Goal: Information Seeking & Learning: Find specific page/section

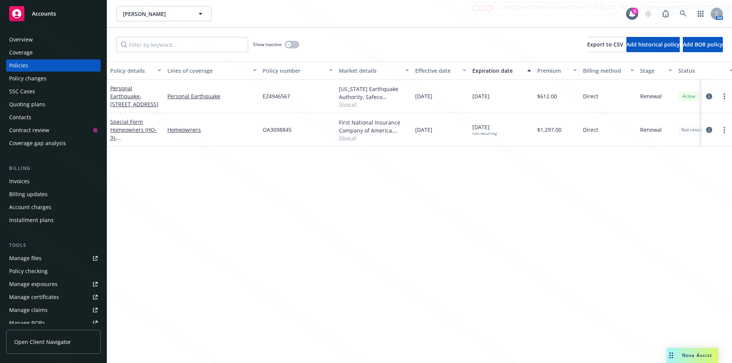
click at [20, 41] on div "Overview" at bounding box center [21, 40] width 24 height 12
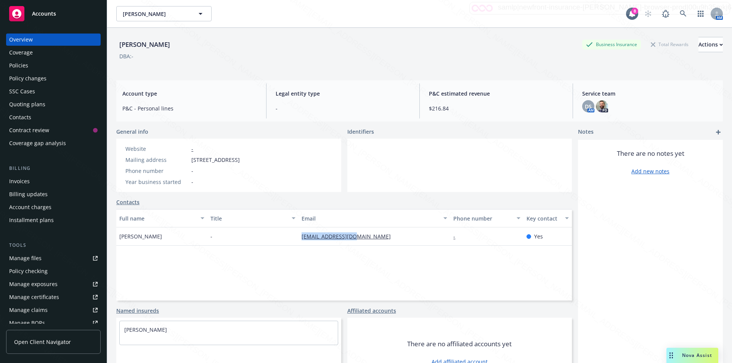
drag, startPoint x: 363, startPoint y: 238, endPoint x: 299, endPoint y: 234, distance: 64.2
click at [299, 234] on div "[EMAIL_ADDRESS][DOMAIN_NAME]" at bounding box center [374, 237] width 152 height 18
copy link "[EMAIL_ADDRESS][DOMAIN_NAME]"
click at [680, 12] on icon at bounding box center [683, 13] width 7 height 7
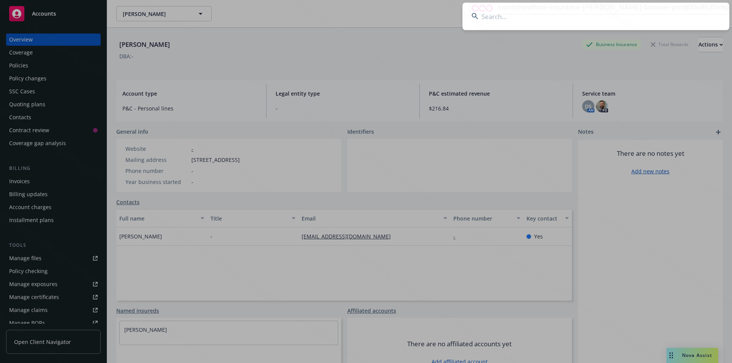
click at [511, 14] on input at bounding box center [595, 16] width 267 height 27
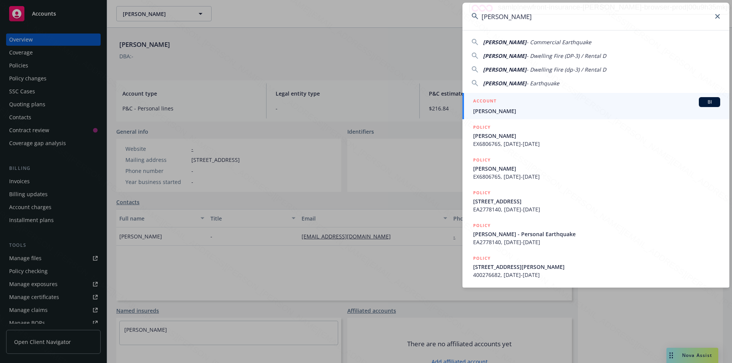
type input "[PERSON_NAME]"
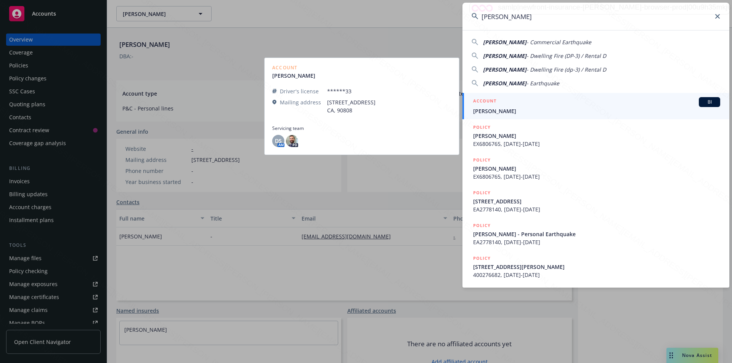
click at [517, 110] on span "[PERSON_NAME]" at bounding box center [596, 111] width 247 height 8
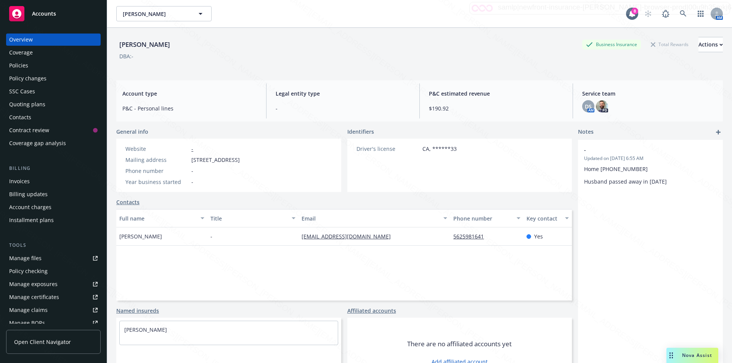
click at [20, 68] on div "Policies" at bounding box center [18, 65] width 19 height 12
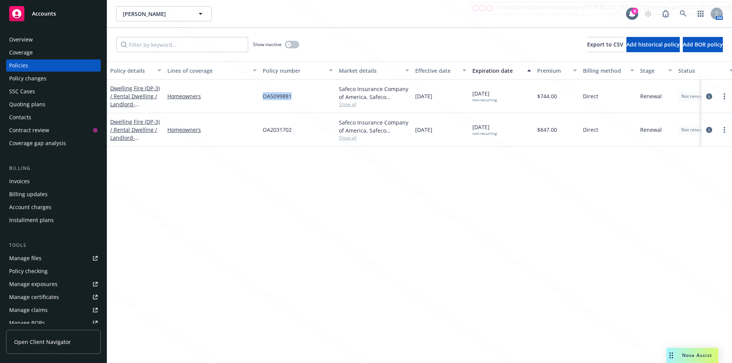
drag, startPoint x: 290, startPoint y: 93, endPoint x: 255, endPoint y: 92, distance: 35.1
click at [255, 92] on div "Dwelling Fire (DP-3) / Rental Dwelling / Landlord - [STREET_ADDRESS][PERSON_NAM…" at bounding box center [475, 97] width 736 height 34
copy div "OA5099881"
click at [26, 40] on div "Overview" at bounding box center [21, 40] width 24 height 12
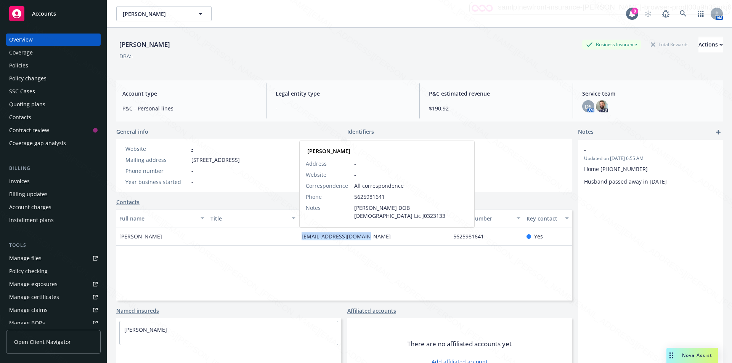
drag, startPoint x: 377, startPoint y: 238, endPoint x: 300, endPoint y: 236, distance: 77.4
click at [300, 236] on div "[EMAIL_ADDRESS][DOMAIN_NAME] [PERSON_NAME] Address - Website - Correspondence A…" at bounding box center [374, 237] width 152 height 18
copy link "[EMAIL_ADDRESS][DOMAIN_NAME]"
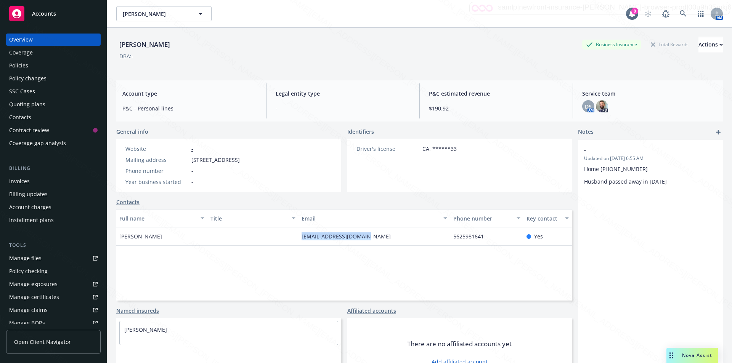
click at [23, 68] on div "Policies" at bounding box center [18, 65] width 19 height 12
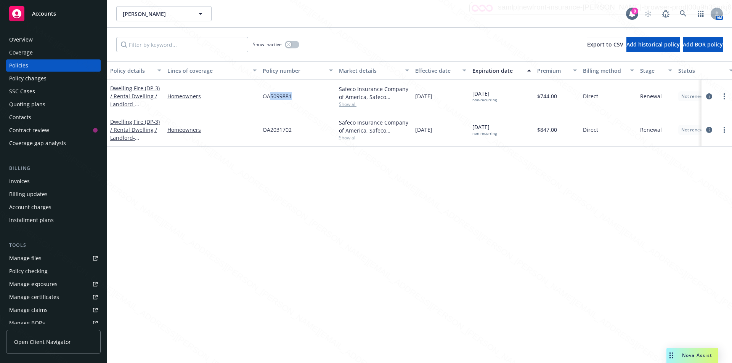
drag, startPoint x: 294, startPoint y: 99, endPoint x: 271, endPoint y: 97, distance: 22.9
click at [271, 97] on div "OA5099881" at bounding box center [298, 97] width 76 height 34
copy span "5099881"
click at [22, 37] on div "Overview" at bounding box center [21, 40] width 24 height 12
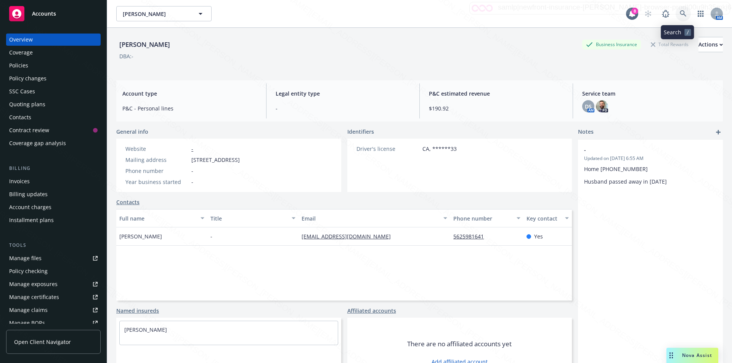
click at [680, 13] on icon at bounding box center [683, 13] width 7 height 7
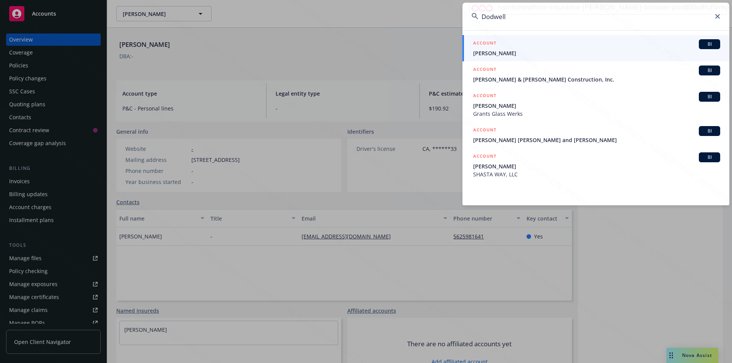
drag, startPoint x: 565, startPoint y: 22, endPoint x: 448, endPoint y: 16, distance: 117.2
click at [448, 16] on div "[PERSON_NAME] ACCOUNT BI [PERSON_NAME] ACCOUNT BI [PERSON_NAME] & [PERSON_NAME]…" at bounding box center [366, 181] width 732 height 363
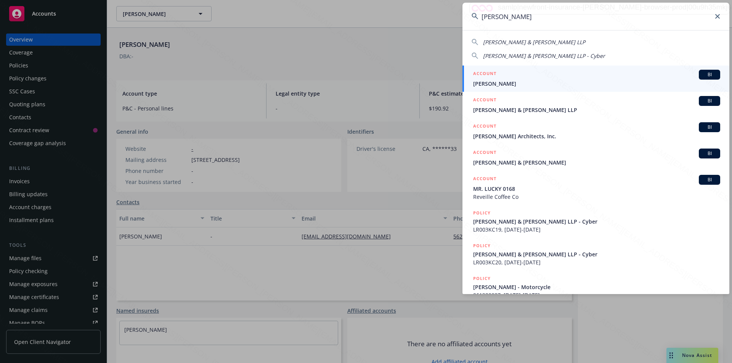
type input "[PERSON_NAME]"
click at [496, 85] on span "[PERSON_NAME]" at bounding box center [596, 84] width 247 height 8
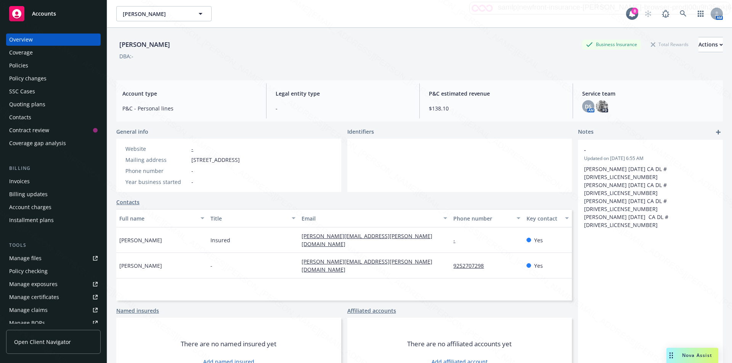
click at [21, 64] on div "Policies" at bounding box center [18, 65] width 19 height 12
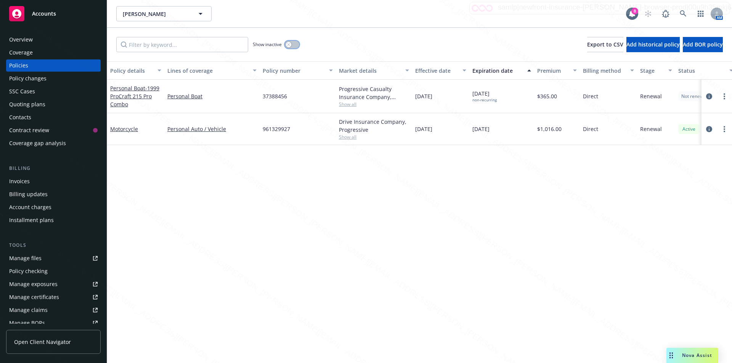
click at [296, 44] on button "button" at bounding box center [292, 45] width 14 height 8
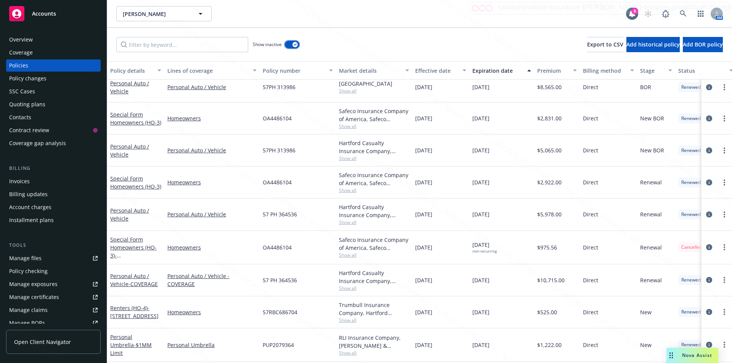
scroll to position [114, 0]
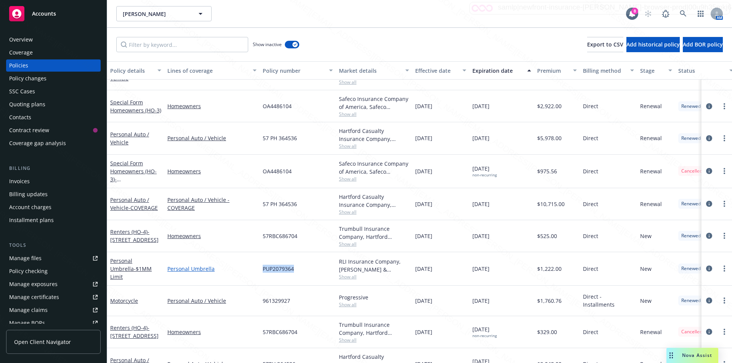
drag, startPoint x: 300, startPoint y: 271, endPoint x: 254, endPoint y: 269, distance: 45.8
click at [254, 269] on div "Personal Umbrella - $1MM Limit Personal Umbrella PUP2079364 RLI Insurance Compa…" at bounding box center [475, 269] width 736 height 34
copy div "PUP2079364"
click at [436, 71] on div "Effective date" at bounding box center [436, 71] width 43 height 8
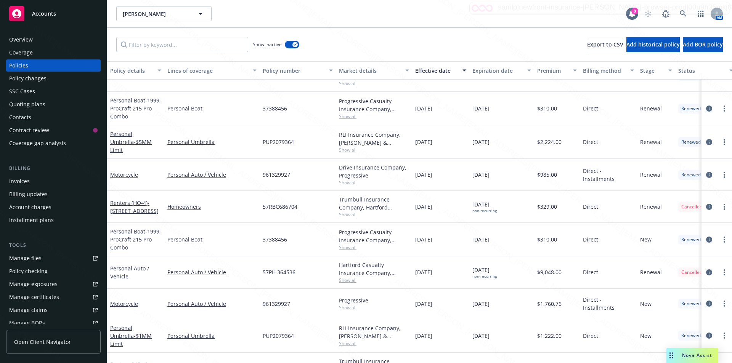
click at [436, 71] on div "Effective date" at bounding box center [436, 71] width 43 height 8
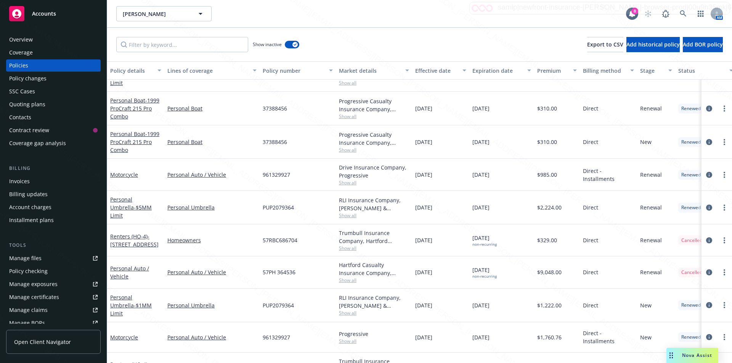
drag, startPoint x: 502, startPoint y: 207, endPoint x: 468, endPoint y: 201, distance: 34.0
click at [468, 201] on div "Personal Umbrella - $5MM Limit Personal Umbrella PUP2079364 RLI Insurance Compa…" at bounding box center [475, 208] width 736 height 34
drag, startPoint x: 305, startPoint y: 206, endPoint x: 260, endPoint y: 204, distance: 44.6
click at [260, 204] on div "PUP2079364" at bounding box center [298, 208] width 76 height 34
copy span "PUP2079364"
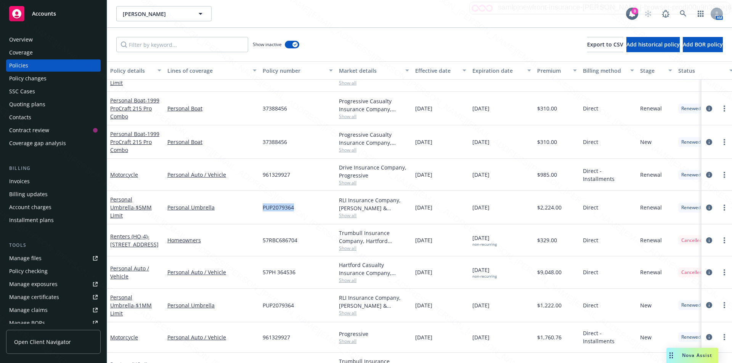
click at [260, 254] on div "57RBC686704" at bounding box center [298, 241] width 76 height 32
click at [683, 11] on icon at bounding box center [683, 13] width 7 height 7
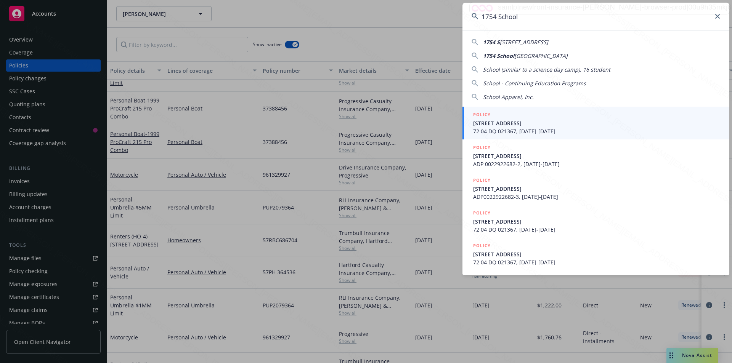
type input "1754 School"
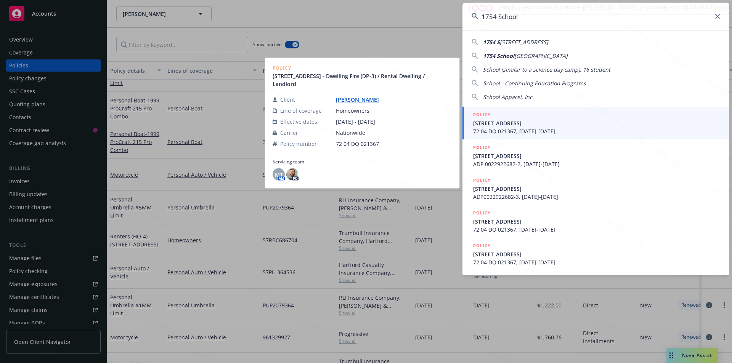
click at [510, 126] on span "[STREET_ADDRESS]" at bounding box center [596, 123] width 247 height 8
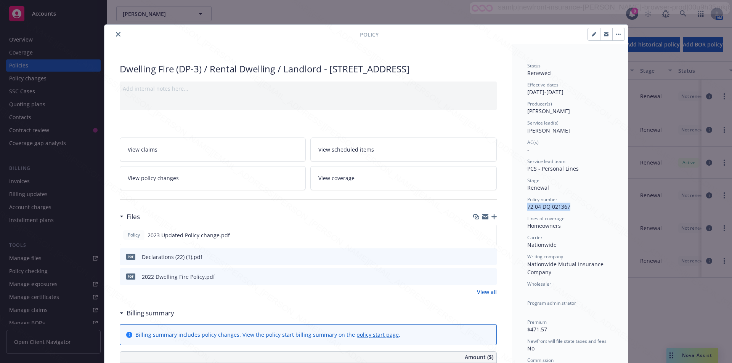
drag, startPoint x: 569, startPoint y: 206, endPoint x: 524, endPoint y: 208, distance: 45.4
click at [527, 208] on div "Policy number 72 04 DQ 021367" at bounding box center [569, 203] width 85 height 14
copy span "72 04 DQ 021367"
click at [116, 34] on icon "close" at bounding box center [118, 34] width 5 height 5
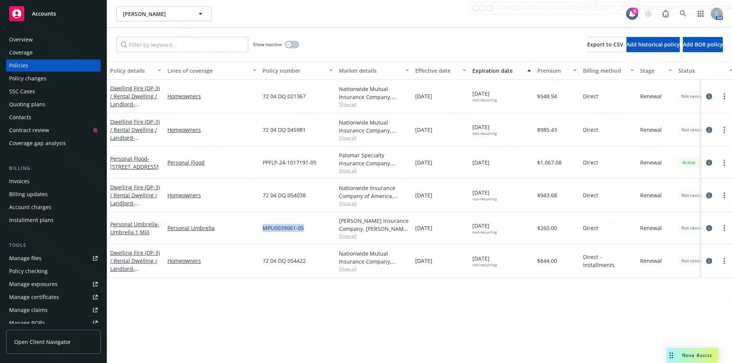
drag, startPoint x: 306, startPoint y: 233, endPoint x: 221, endPoint y: 215, distance: 86.8
click at [221, 215] on div "Personal Umbrella - Umbrella 1 Mill Personal Umbrella MPU0039061-05 [PERSON_NAM…" at bounding box center [475, 228] width 736 height 32
drag, startPoint x: 327, startPoint y: 166, endPoint x: 188, endPoint y: 163, distance: 139.2
click at [192, 162] on div "Personal Flood - [STREET_ADDRESS] Personal Flood PPFLP-24-1017191-05 Palomar Sp…" at bounding box center [475, 163] width 736 height 32
drag, startPoint x: 316, startPoint y: 128, endPoint x: 231, endPoint y: 130, distance: 84.3
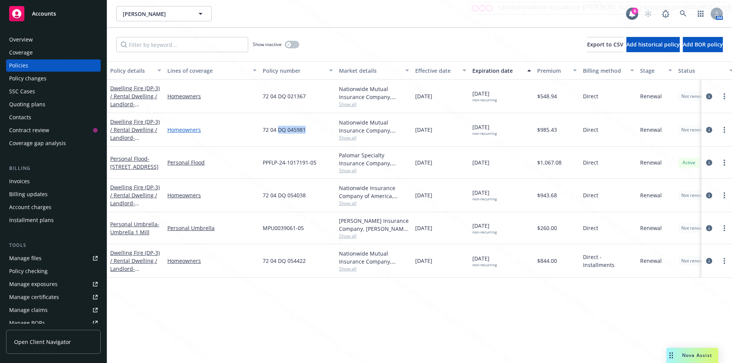
click at [231, 130] on div "Dwelling Fire (DP-3) / Rental Dwelling / Landlord - [STREET_ADDRESS] Homeowners…" at bounding box center [475, 130] width 736 height 34
drag, startPoint x: 315, startPoint y: 98, endPoint x: 260, endPoint y: 95, distance: 55.0
click at [260, 95] on div "72 04 DQ 021367" at bounding box center [298, 97] width 76 height 34
click at [175, 44] on input "Filter by keyword..." at bounding box center [182, 44] width 132 height 15
paste input "72 04 DQ 021367"
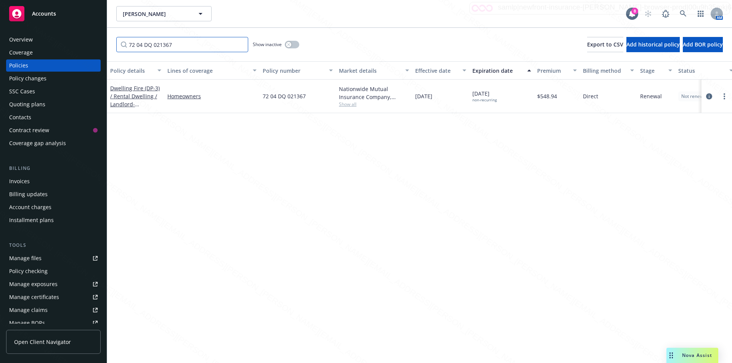
type input "72 04 DQ 021367"
drag, startPoint x: 310, startPoint y: 99, endPoint x: 256, endPoint y: 95, distance: 54.6
click at [256, 95] on div "Dwelling Fire (DP-3) / Rental Dwelling / Landlord - [STREET_ADDRESS] Homeowners…" at bounding box center [475, 97] width 736 height 34
copy div "72 04 DQ 021367"
drag, startPoint x: 184, startPoint y: 49, endPoint x: 42, endPoint y: 38, distance: 142.6
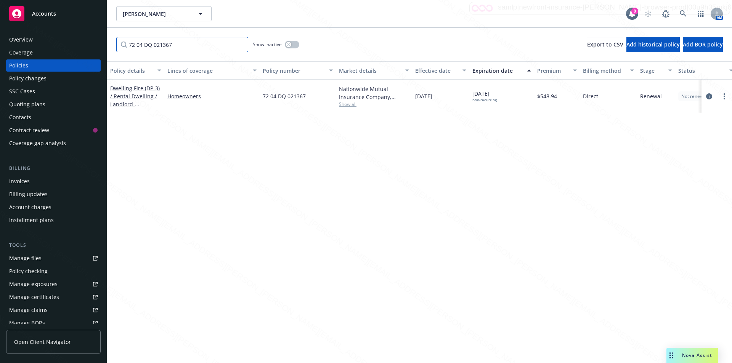
click at [42, 38] on div "Accounts Overview Coverage Policies Policy changes SSC Cases Quoting plans Cont…" at bounding box center [366, 181] width 732 height 363
